Goal: Task Accomplishment & Management: Complete application form

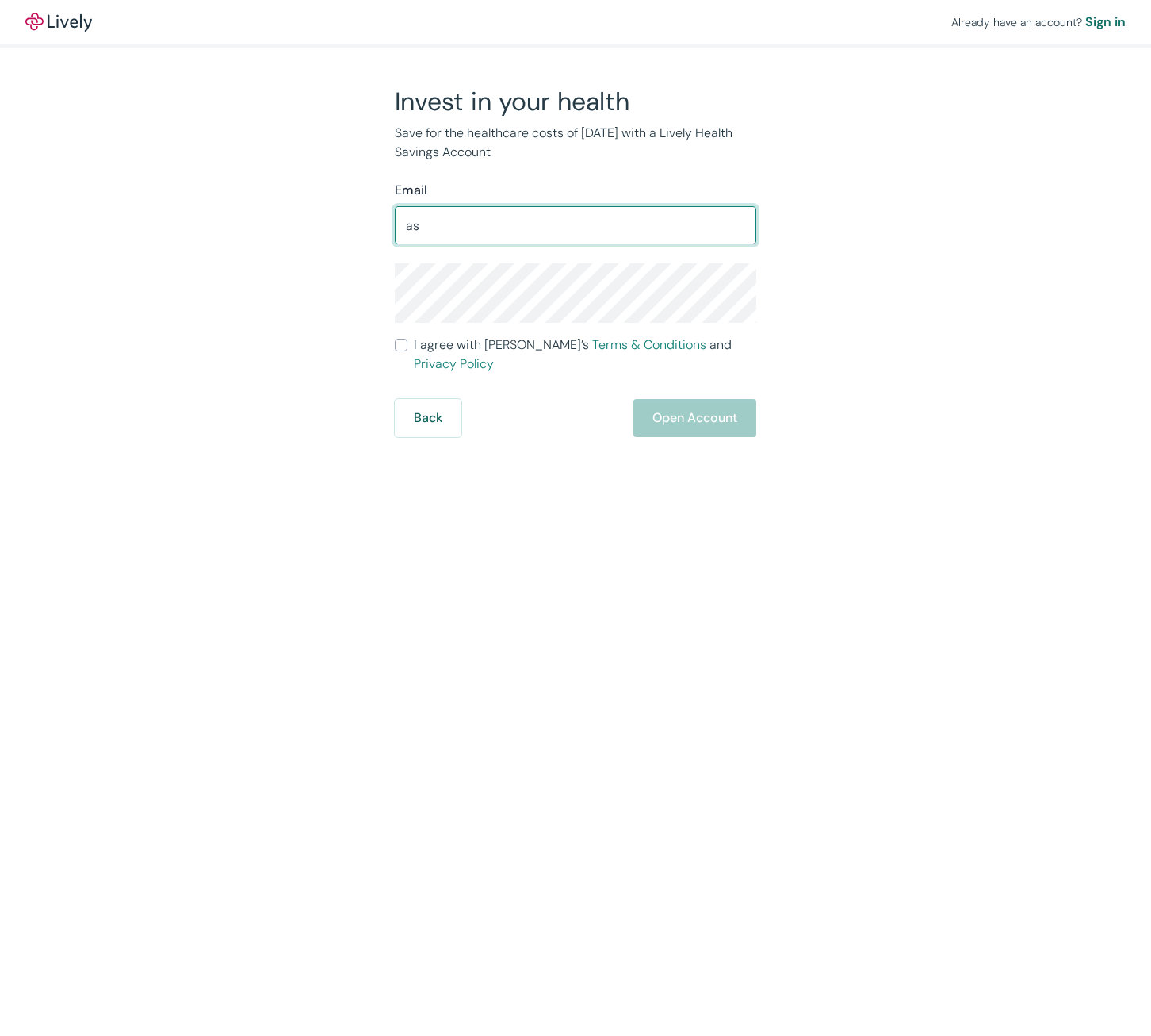
type input "a"
type input "[EMAIL_ADDRESS][DOMAIN_NAME]"
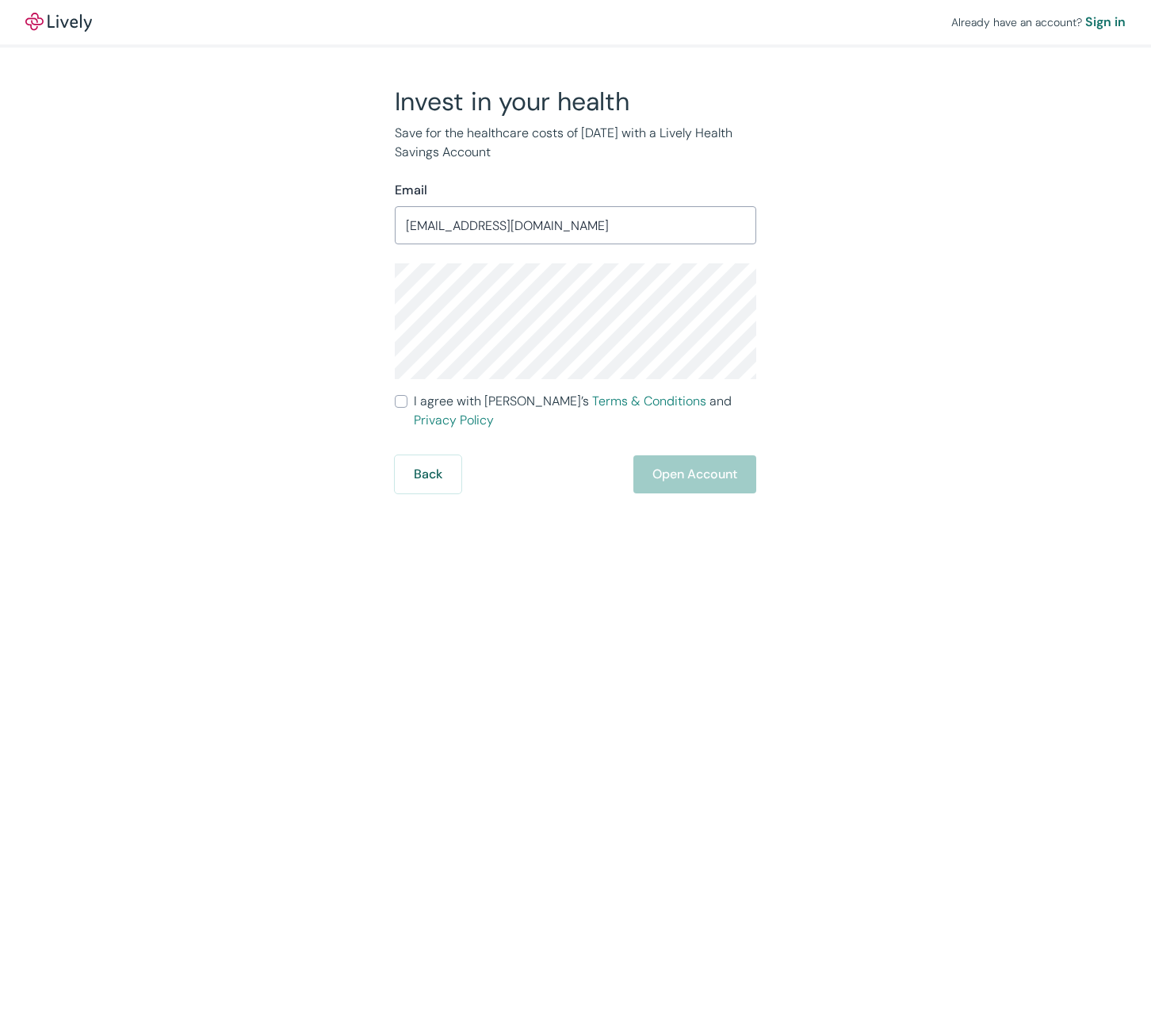
click at [393, 406] on div "Invest in your health Save for the healthcare costs of [DATE] with a Lively Hea…" at bounding box center [566, 289] width 380 height 408
click at [402, 401] on input "I agree with Lively’s Terms & Conditions and Privacy Policy" at bounding box center [401, 401] width 12 height 12
checkbox input "true"
click at [700, 455] on button "Open Account" at bounding box center [695, 474] width 123 height 38
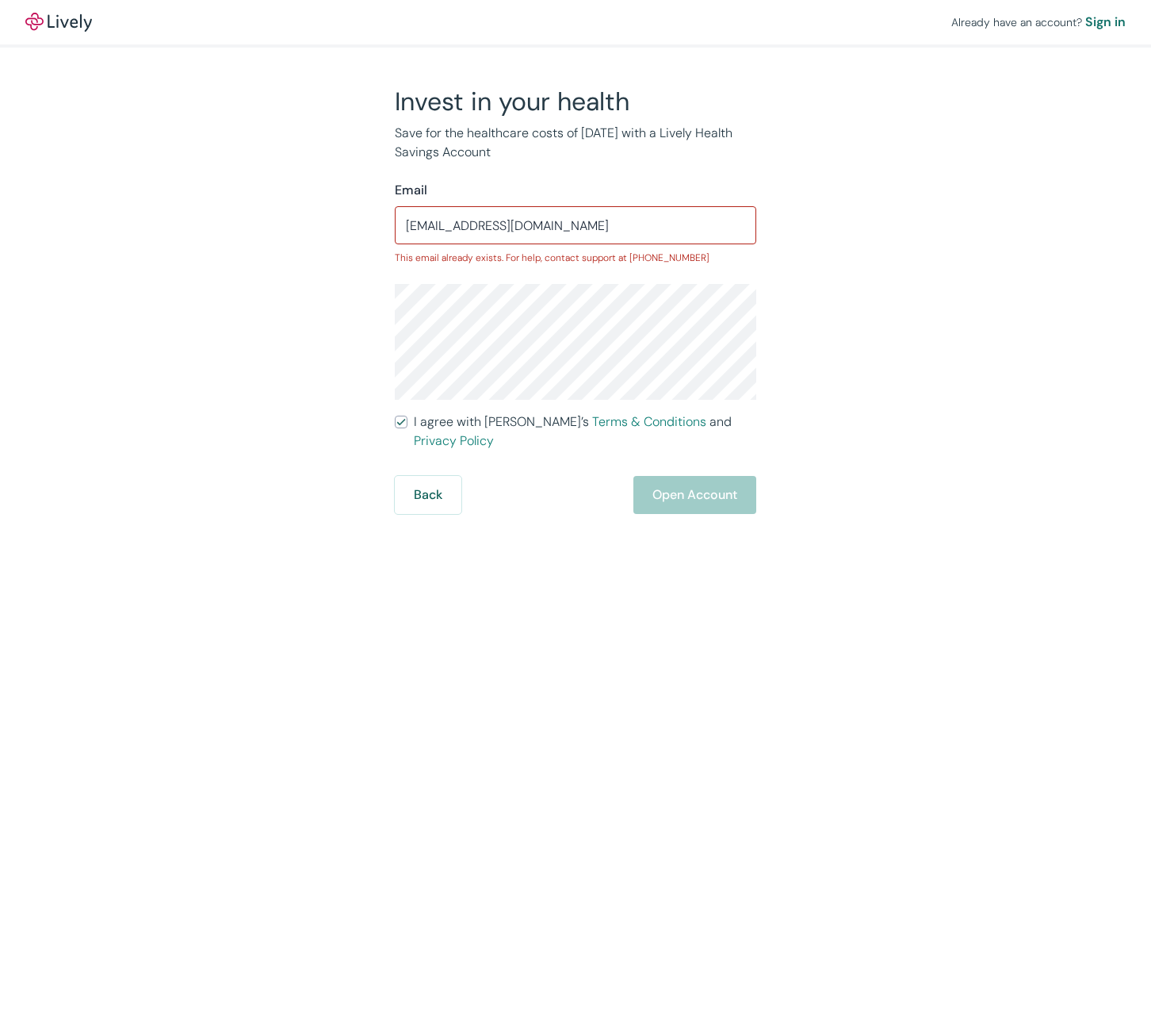
click at [196, 320] on div "Invest in your health Save for the healthcare costs of [DATE] with a Lively Hea…" at bounding box center [566, 300] width 761 height 428
click at [592, 225] on input "[EMAIL_ADDRESS][DOMAIN_NAME]" at bounding box center [575, 226] width 361 height 32
click at [617, 225] on input "[EMAIL_ADDRESS][DOMAIN_NAME]" at bounding box center [575, 226] width 361 height 32
click at [411, 476] on button "Back" at bounding box center [428, 494] width 67 height 38
